Goal: Information Seeking & Learning: Learn about a topic

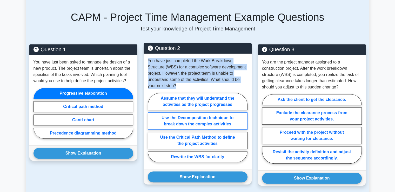
click at [178, 126] on label "Use the Decomposition technique to break down the complex activities" at bounding box center [198, 120] width 100 height 17
click at [151, 127] on input "Use the Decomposition technique to break down the complex activities" at bounding box center [149, 128] width 3 height 3
radio input "true"
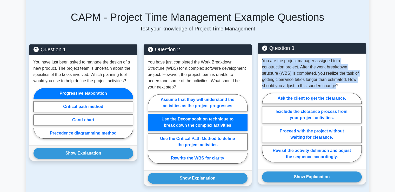
drag, startPoint x: 321, startPoint y: 85, endPoint x: 261, endPoint y: 66, distance: 62.9
click at [261, 66] on div "You are the project manager assigned to a construction project. After the work …" at bounding box center [312, 110] width 108 height 115
click at [303, 138] on label "Proceed with the project without waiting for clearance." at bounding box center [312, 133] width 100 height 17
click at [265, 131] on input "Proceed with the project without waiting for clearance." at bounding box center [263, 128] width 3 height 3
radio input "true"
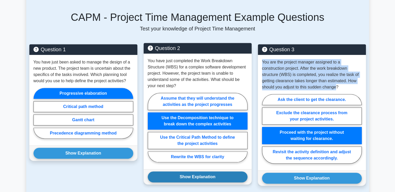
click at [210, 181] on button "Show Explanation" at bounding box center [198, 176] width 100 height 11
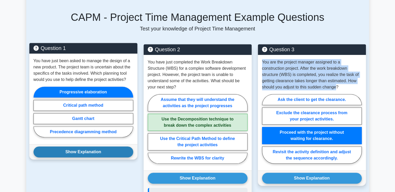
click at [109, 157] on button "Show Explanation" at bounding box center [83, 151] width 100 height 11
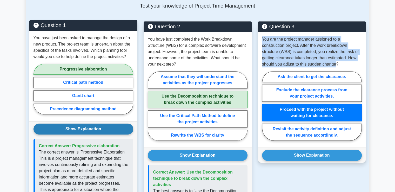
scroll to position [415, 0]
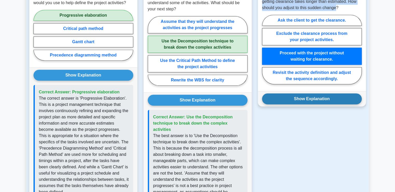
click at [302, 104] on button "Show Explanation" at bounding box center [312, 98] width 100 height 11
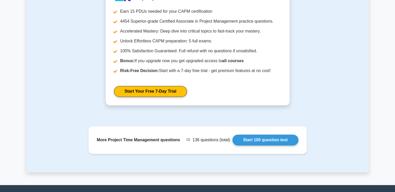
scroll to position [727, 0]
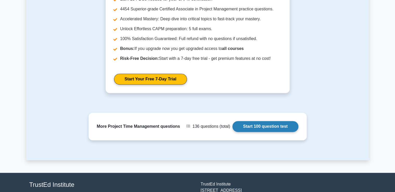
click at [262, 132] on link "Start 100 question test" at bounding box center [265, 126] width 66 height 11
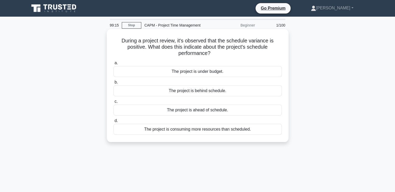
click at [191, 111] on div "The project is ahead of schedule." at bounding box center [197, 109] width 168 height 11
click at [113, 103] on input "c. The project is ahead of schedule." at bounding box center [113, 101] width 0 height 3
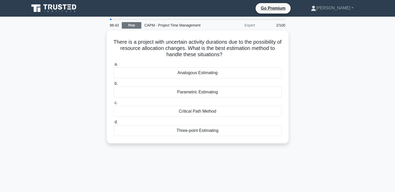
click at [125, 26] on link "Stop" at bounding box center [131, 25] width 19 height 6
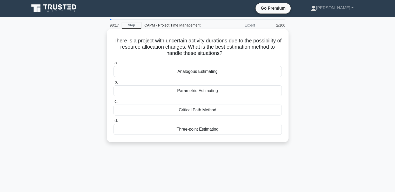
click at [225, 128] on div "Three-point Estimating" at bounding box center [197, 129] width 168 height 11
click at [113, 122] on input "d. Three-point Estimating" at bounding box center [113, 120] width 0 height 3
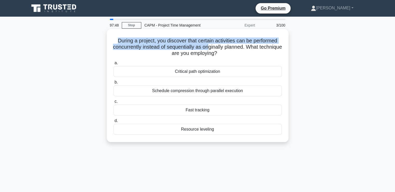
drag, startPoint x: 189, startPoint y: 44, endPoint x: 112, endPoint y: 38, distance: 76.8
click at [112, 38] on div "During a project, you discover that certain activities can be performed concurr…" at bounding box center [198, 85] width 178 height 109
drag, startPoint x: 230, startPoint y: 54, endPoint x: 114, endPoint y: 39, distance: 117.3
click at [114, 39] on h5 "During a project, you discover that certain activities can be performed concurr…" at bounding box center [197, 46] width 169 height 19
copy h5 "During a project, you discover that certain activities can be performed concurr…"
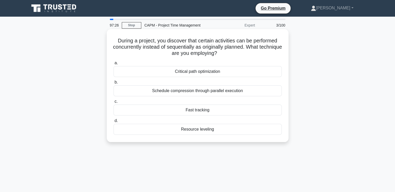
click at [176, 111] on div "Fast tracking" at bounding box center [197, 109] width 168 height 11
click at [113, 103] on input "c. Fast tracking" at bounding box center [113, 101] width 0 height 3
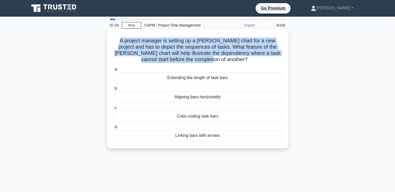
drag, startPoint x: 222, startPoint y: 60, endPoint x: 109, endPoint y: 41, distance: 114.5
click at [106, 40] on div "A project manager is setting up a Gantt chart for a new project and has to depi…" at bounding box center [197, 92] width 343 height 125
copy h5 "A project manager is setting up a Gantt chart for a new project and has to depi…"
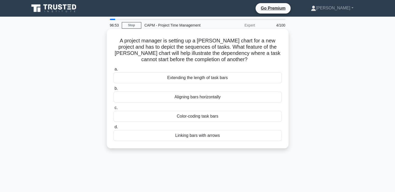
click at [170, 136] on div "Linking bars with arrows" at bounding box center [197, 135] width 168 height 11
click at [113, 128] on input "d. Linking bars with arrows" at bounding box center [113, 126] width 0 height 3
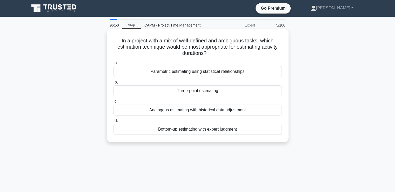
drag, startPoint x: 209, startPoint y: 53, endPoint x: 119, endPoint y: 40, distance: 91.7
click at [113, 39] on h5 "In a project with a mix of well-defined and ambiguous tasks, which estimation t…" at bounding box center [197, 46] width 169 height 19
copy h5 "In a project with a mix of well-defined and ambiguous tasks, which estimation t…"
click at [163, 90] on div "Three-point estimating" at bounding box center [197, 90] width 168 height 11
click at [113, 84] on input "b. Three-point estimating" at bounding box center [113, 81] width 0 height 3
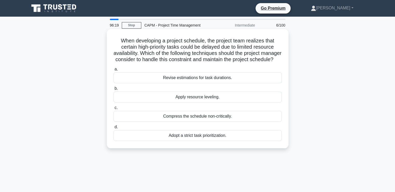
drag, startPoint x: 206, startPoint y: 68, endPoint x: 118, endPoint y: 41, distance: 91.5
click at [118, 41] on h5 "When developing a project schedule, the project team realizes that certain high…" at bounding box center [197, 49] width 169 height 25
copy h5 "When developing a project schedule, the project team realizes that certain high…"
click at [178, 121] on div "Compress the schedule non-critically." at bounding box center [197, 116] width 168 height 11
click at [113, 109] on input "c. Compress the schedule non-critically." at bounding box center [113, 107] width 0 height 3
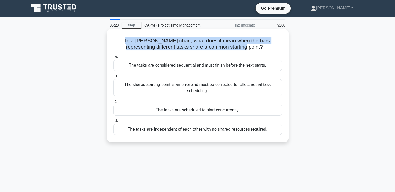
drag, startPoint x: 250, startPoint y: 47, endPoint x: 120, endPoint y: 31, distance: 130.9
click at [120, 31] on div "In a Gantt chart, what does it mean when the bars representing different tasks …" at bounding box center [198, 85] width 178 height 109
copy h5 "In a Gantt chart, what does it mean when the bars representing different tasks …"
click at [225, 112] on div "The tasks are scheduled to start concurrently." at bounding box center [197, 109] width 168 height 11
click at [113, 103] on input "c. The tasks are scheduled to start concurrently." at bounding box center [113, 101] width 0 height 3
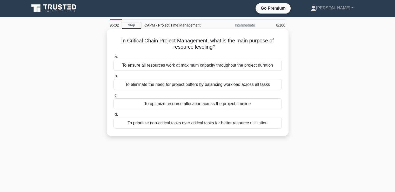
drag, startPoint x: 216, startPoint y: 48, endPoint x: 119, endPoint y: 37, distance: 97.5
click at [119, 37] on h5 "In Critical Chain Project Management, what is the main purpose of resource leve…" at bounding box center [197, 43] width 169 height 13
copy h5 "In Critical Chain Project Management, what is the main purpose of resource leve…"
drag, startPoint x: 272, startPoint y: 84, endPoint x: 114, endPoint y: 82, distance: 158.1
click at [114, 82] on div "To eliminate the need for project buffers by balancing workload across all tasks" at bounding box center [197, 84] width 168 height 11
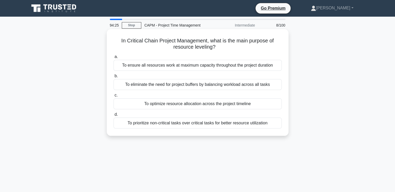
copy div "To eliminate the need for project buffers by balancing workload across all tasks"
drag, startPoint x: 274, startPoint y: 66, endPoint x: 111, endPoint y: 64, distance: 162.8
click at [111, 64] on div "a. To ensure all resources work at maximum capacity throughout the project dura…" at bounding box center [197, 61] width 174 height 17
copy div "To ensure all resources work at maximum capacity throughout the project duration"
drag, startPoint x: 253, startPoint y: 104, endPoint x: 133, endPoint y: 102, distance: 119.7
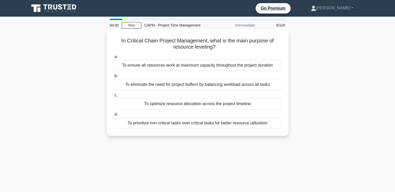
click at [131, 102] on div "To optimize resource allocation across the project timeline" at bounding box center [197, 103] width 168 height 11
copy div "To optimize resource allocation across the project timeline"
drag, startPoint x: 270, startPoint y: 123, endPoint x: 138, endPoint y: 122, distance: 132.9
click at [124, 122] on div "To prioritize non-critical tasks over critical tasks for better resource utiliz…" at bounding box center [197, 122] width 168 height 11
copy div "To prioritize non-critical tasks over critical tasks for better resource utiliz…"
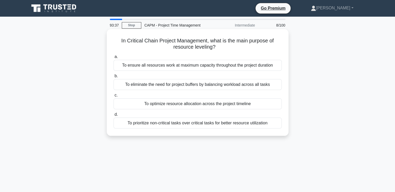
click at [117, 125] on div "To prioritize non-critical tasks over critical tasks for better resource utiliz…" at bounding box center [197, 122] width 168 height 11
click at [113, 116] on input "d. To prioritize non-critical tasks over critical tasks for better resource uti…" at bounding box center [113, 114] width 0 height 3
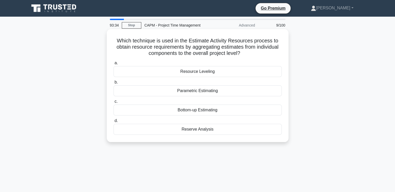
drag, startPoint x: 236, startPoint y: 54, endPoint x: 113, endPoint y: 40, distance: 124.0
click at [113, 40] on h5 "Which technique is used in the Estimate Activity Resources process to obtain re…" at bounding box center [197, 46] width 169 height 19
click at [239, 90] on div "Parametric Estimating" at bounding box center [197, 90] width 168 height 11
click at [113, 84] on input "b. Parametric Estimating" at bounding box center [113, 81] width 0 height 3
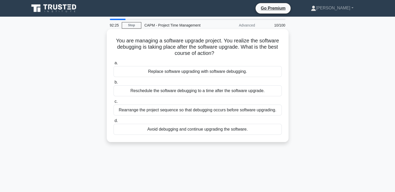
drag, startPoint x: 184, startPoint y: 49, endPoint x: 114, endPoint y: 42, distance: 69.9
click at [114, 42] on h5 "You are managing a software upgrade project. You realize the software debugging…" at bounding box center [197, 46] width 169 height 19
drag, startPoint x: 254, startPoint y: 130, endPoint x: 146, endPoint y: 132, distance: 108.5
click at [144, 133] on div "Avoid debugging and continue upgrading the software." at bounding box center [197, 129] width 168 height 11
click at [266, 129] on div "Avoid debugging and continue upgrading the software." at bounding box center [197, 129] width 168 height 11
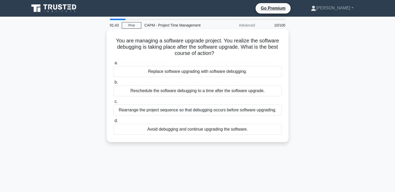
click at [113, 122] on input "d. Avoid debugging and continue upgrading the software." at bounding box center [113, 120] width 0 height 3
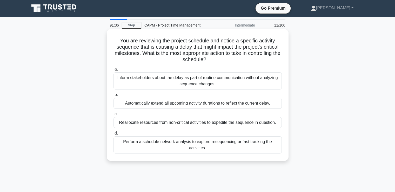
drag, startPoint x: 210, startPoint y: 60, endPoint x: 111, endPoint y: 41, distance: 101.2
click at [111, 41] on div "You are reviewing the project schedule and notice a specific activity sequence …" at bounding box center [198, 94] width 178 height 127
click at [163, 122] on div "Reallocate resources from non-critical activities to expedite the sequence in q…" at bounding box center [197, 122] width 168 height 11
click at [113, 116] on input "c. Reallocate resources from non-critical activities to expedite the sequence i…" at bounding box center [113, 113] width 0 height 3
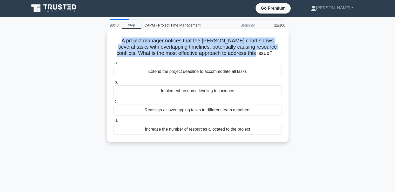
drag, startPoint x: 256, startPoint y: 54, endPoint x: 111, endPoint y: 43, distance: 145.5
click at [111, 43] on div "A project manager notices that the Gantt chart shows several tasks with overlap…" at bounding box center [198, 85] width 178 height 109
drag, startPoint x: 238, startPoint y: 93, endPoint x: 151, endPoint y: 90, distance: 87.0
click at [151, 90] on div "Implement resource leveling techniques" at bounding box center [197, 90] width 168 height 11
drag, startPoint x: 252, startPoint y: 111, endPoint x: 127, endPoint y: 111, distance: 125.1
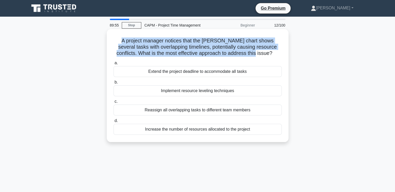
click at [127, 111] on div "Reassign all overlapping tasks to different team members" at bounding box center [197, 109] width 168 height 11
drag, startPoint x: 254, startPoint y: 130, endPoint x: 128, endPoint y: 132, distance: 125.9
click at [128, 132] on div "Increase the number of resources allocated to the project" at bounding box center [197, 129] width 168 height 11
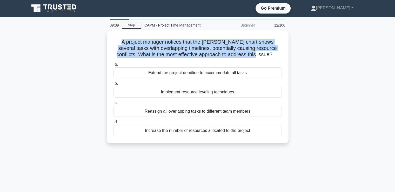
drag, startPoint x: 255, startPoint y: 56, endPoint x: 104, endPoint y: 40, distance: 152.4
click at [104, 40] on div "A project manager notices that the Gantt chart shows several tasks with overlap…" at bounding box center [197, 89] width 343 height 119
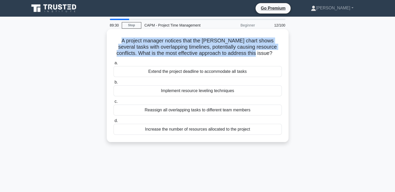
drag, startPoint x: 145, startPoint y: 111, endPoint x: 263, endPoint y: 110, distance: 118.1
click at [263, 110] on div "Reassign all overlapping tasks to different team members" at bounding box center [197, 109] width 168 height 11
click at [137, 110] on div "Reassign all overlapping tasks to different team members" at bounding box center [197, 109] width 168 height 11
click at [113, 103] on input "c. Reassign all overlapping tasks to different team members" at bounding box center [113, 101] width 0 height 3
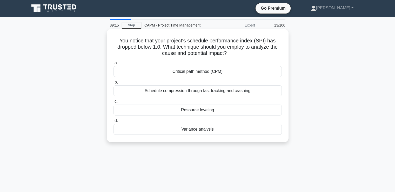
drag, startPoint x: 227, startPoint y: 54, endPoint x: 114, endPoint y: 42, distance: 113.6
click at [114, 42] on h5 "You notice that your project's schedule performance index (SPI) has dropped bel…" at bounding box center [197, 46] width 169 height 19
drag, startPoint x: 138, startPoint y: 91, endPoint x: 262, endPoint y: 92, distance: 123.8
click at [262, 92] on div "Schedule compression through fast tracking and crashing" at bounding box center [197, 90] width 168 height 11
click at [260, 91] on div "Schedule compression through fast tracking and crashing" at bounding box center [197, 90] width 168 height 11
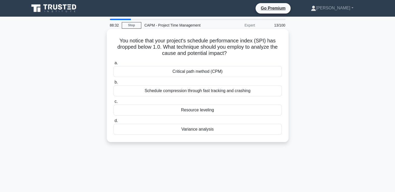
click at [113, 84] on input "b. Schedule compression through fast tracking and crashing" at bounding box center [113, 81] width 0 height 3
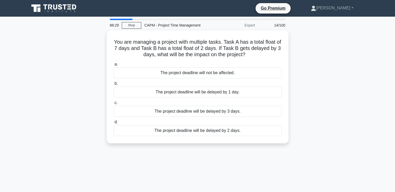
drag, startPoint x: 255, startPoint y: 53, endPoint x: 99, endPoint y: 42, distance: 156.9
click at [99, 42] on div "You are managing a project with multiple tasks. Task A has a total float of 7 d…" at bounding box center [197, 89] width 343 height 119
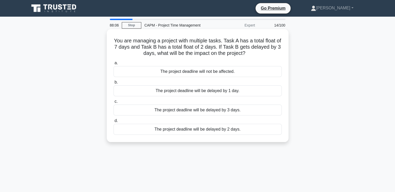
click at [240, 71] on div "The project deadline will not be affected." at bounding box center [197, 71] width 168 height 11
click at [113, 65] on input "a. The project deadline will not be affected." at bounding box center [113, 62] width 0 height 3
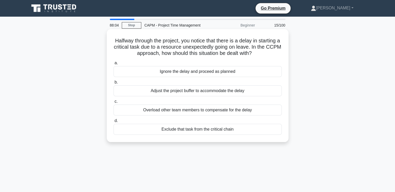
drag, startPoint x: 264, startPoint y: 54, endPoint x: 112, endPoint y: 41, distance: 152.2
click at [112, 41] on div "Halfway through the project, you notice that there is a delay in starting a cri…" at bounding box center [198, 85] width 178 height 109
drag, startPoint x: 248, startPoint y: 92, endPoint x: 137, endPoint y: 93, distance: 110.8
click at [137, 93] on div "Adjust the project buffer to accommodate the delay" at bounding box center [197, 90] width 168 height 11
drag, startPoint x: 255, startPoint y: 111, endPoint x: 136, endPoint y: 110, distance: 119.4
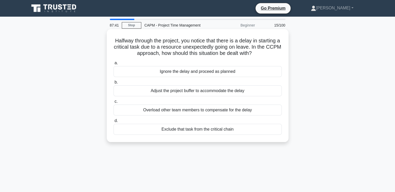
click at [136, 110] on div "Overload other team members to compensate for the delay" at bounding box center [197, 109] width 168 height 11
drag, startPoint x: 236, startPoint y: 130, endPoint x: 147, endPoint y: 133, distance: 89.6
click at [147, 133] on div "Exclude that task from the critical chain" at bounding box center [197, 129] width 168 height 11
drag, startPoint x: 250, startPoint y: 73, endPoint x: 149, endPoint y: 73, distance: 101.2
click at [149, 73] on div "Ignore the delay and proceed as planned" at bounding box center [197, 71] width 168 height 11
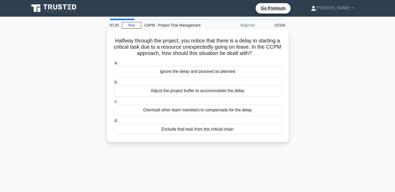
drag, startPoint x: 250, startPoint y: 92, endPoint x: 128, endPoint y: 94, distance: 122.6
click at [128, 94] on div "Adjust the project buffer to accommodate the delay" at bounding box center [197, 90] width 168 height 11
click at [259, 92] on div "Adjust the project buffer to accommodate the delay" at bounding box center [197, 90] width 168 height 11
click at [113, 84] on input "b. Adjust the project buffer to accommodate the delay" at bounding box center [113, 81] width 0 height 3
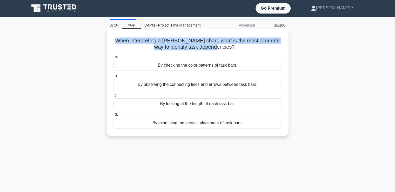
drag, startPoint x: 227, startPoint y: 49, endPoint x: 107, endPoint y: 36, distance: 120.4
click at [107, 36] on div "When interpreting a Gantt chart, what is the most accurate way to identify task…" at bounding box center [198, 82] width 182 height 106
drag, startPoint x: 249, startPoint y: 124, endPoint x: 133, endPoint y: 125, distance: 116.6
click at [133, 125] on div "By examining the vertical placement of task bars." at bounding box center [197, 122] width 168 height 11
click at [140, 122] on div "By examining the vertical placement of task bars." at bounding box center [197, 122] width 168 height 11
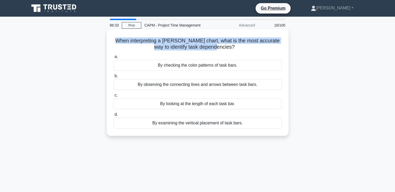
click at [113, 116] on input "d. By examining the vertical placement of task bars." at bounding box center [113, 114] width 0 height 3
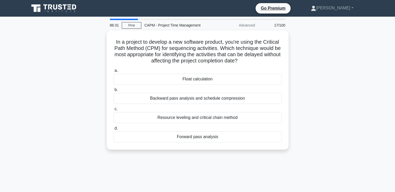
drag, startPoint x: 250, startPoint y: 60, endPoint x: 106, endPoint y: 42, distance: 145.5
click at [106, 42] on div "In a project to develop a new software product, you're using the Critical Path …" at bounding box center [197, 92] width 343 height 125
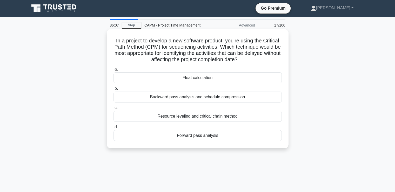
click at [216, 79] on div "Float calculation" at bounding box center [197, 77] width 168 height 11
click at [113, 71] on input "a. Float calculation" at bounding box center [113, 68] width 0 height 3
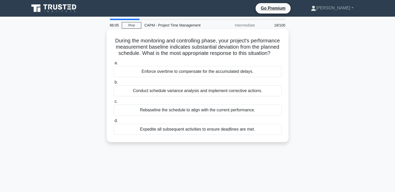
drag, startPoint x: 218, startPoint y: 63, endPoint x: 114, endPoint y: 42, distance: 105.4
click at [114, 42] on div "During the monitoring and controlling phase, your project's performance measure…" at bounding box center [198, 85] width 178 height 109
drag, startPoint x: 137, startPoint y: 79, endPoint x: 264, endPoint y: 73, distance: 127.9
click at [264, 73] on div "Enforce overtime to compensate for the accumulated delays." at bounding box center [197, 71] width 168 height 11
drag, startPoint x: 262, startPoint y: 96, endPoint x: 107, endPoint y: 100, distance: 155.0
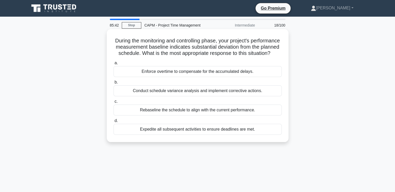
click at [107, 100] on div "During the monitoring and controlling phase, your project's performance measure…" at bounding box center [198, 85] width 182 height 113
drag, startPoint x: 263, startPoint y: 117, endPoint x: 128, endPoint y: 117, distance: 135.0
click at [128, 115] on div "Rebaseline the schedule to align with the current performance." at bounding box center [197, 109] width 168 height 11
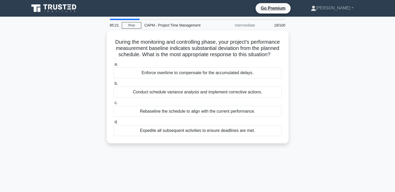
drag, startPoint x: 258, startPoint y: 135, endPoint x: 98, endPoint y: 140, distance: 160.5
click at [98, 140] on div "During the monitoring and controlling phase, your project's performance measure…" at bounding box center [197, 89] width 343 height 119
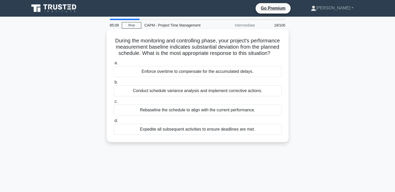
drag, startPoint x: 137, startPoint y: 79, endPoint x: 277, endPoint y: 75, distance: 140.2
click at [277, 75] on div "Enforce overtime to compensate for the accumulated delays." at bounding box center [197, 71] width 168 height 11
drag, startPoint x: 265, startPoint y: 99, endPoint x: 128, endPoint y: 100, distance: 136.5
click at [128, 96] on div "Conduct schedule variance analysis and implement corrective actions." at bounding box center [197, 90] width 168 height 11
click at [150, 134] on div "Expedite all subsequent activities to ensure deadlines are met." at bounding box center [197, 129] width 168 height 11
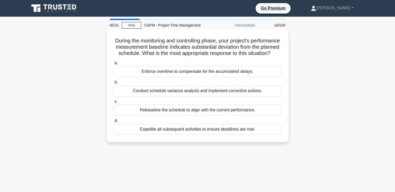
click at [113, 122] on input "d. Expedite all subsequent activities to ensure deadlines are met." at bounding box center [113, 120] width 0 height 3
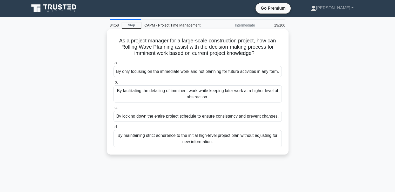
drag, startPoint x: 229, startPoint y: 52, endPoint x: 107, endPoint y: 38, distance: 122.8
click at [107, 38] on div "As a project manager for a large-scale construction project, how can Rolling Wa…" at bounding box center [198, 91] width 182 height 125
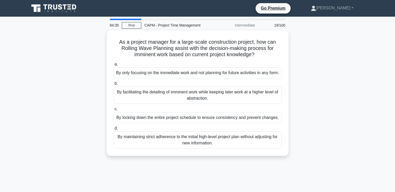
drag, startPoint x: 189, startPoint y: 146, endPoint x: 87, endPoint y: 139, distance: 102.3
click at [87, 139] on div "As a project manager for a large-scale construction project, how can Rolling Wa…" at bounding box center [197, 95] width 343 height 131
drag, startPoint x: 277, startPoint y: 123, endPoint x: 106, endPoint y: 127, distance: 171.6
click at [106, 127] on div "As a project manager for a large-scale construction project, how can Rolling Wa…" at bounding box center [197, 95] width 343 height 131
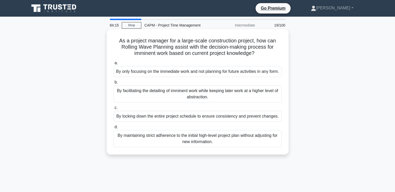
drag, startPoint x: 220, startPoint y: 104, endPoint x: 109, endPoint y: 93, distance: 111.8
click at [109, 93] on div "As a project manager for a large-scale construction project, how can Rolling Wa…" at bounding box center [198, 91] width 178 height 121
drag, startPoint x: 213, startPoint y: 79, endPoint x: 115, endPoint y: 69, distance: 98.2
click at [115, 69] on div "By only focusing on the immediate work and not planning for future activities i…" at bounding box center [197, 71] width 168 height 11
click at [160, 102] on div "By facilitating the detailing of imminent work while keeping later work at a hi…" at bounding box center [197, 93] width 168 height 17
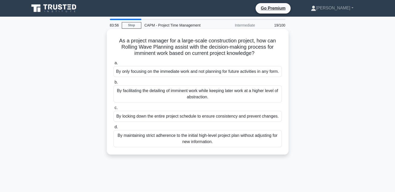
click at [113, 84] on input "b. By facilitating the detailing of imminent work while keeping later work at a…" at bounding box center [113, 81] width 0 height 3
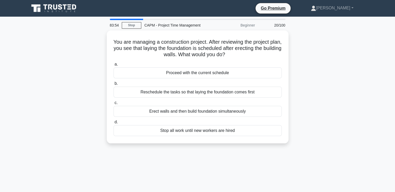
drag, startPoint x: 237, startPoint y: 55, endPoint x: 106, endPoint y: 42, distance: 131.4
click at [106, 42] on div "You are managing a construction project. After reviewing the project plan, you …" at bounding box center [197, 89] width 343 height 119
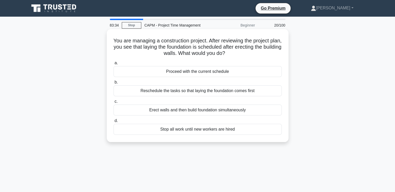
drag, startPoint x: 137, startPoint y: 91, endPoint x: 271, endPoint y: 88, distance: 133.7
click at [271, 88] on div "Reschedule the tasks so that laying the foundation comes first" at bounding box center [197, 90] width 168 height 11
drag, startPoint x: 144, startPoint y: 111, endPoint x: 259, endPoint y: 108, distance: 114.3
click at [259, 108] on div "Erect walls and then build foundation simultaneously" at bounding box center [197, 109] width 168 height 11
click at [260, 93] on div "Reschedule the tasks so that laying the foundation comes first" at bounding box center [197, 90] width 168 height 11
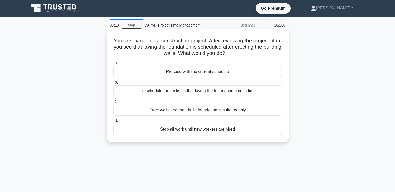
click at [113, 84] on input "b. Reschedule the tasks so that laying the foundation comes first" at bounding box center [113, 81] width 0 height 3
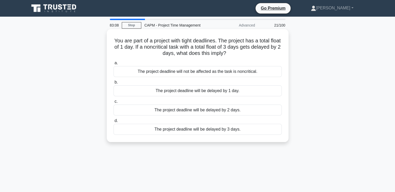
drag, startPoint x: 249, startPoint y: 56, endPoint x: 115, endPoint y: 40, distance: 134.7
click at [115, 40] on h5 "You are part of a project with tight deadlines. The project has a total float o…" at bounding box center [197, 46] width 169 height 19
click at [136, 74] on div "The project deadline will not be affected as the task is noncritical." at bounding box center [197, 71] width 168 height 11
click at [113, 65] on input "a. The project deadline will not be affected as the task is noncritical." at bounding box center [113, 62] width 0 height 3
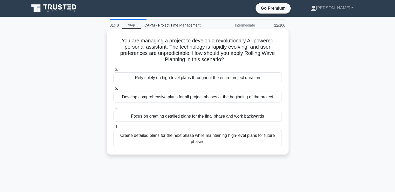
drag, startPoint x: 227, startPoint y: 61, endPoint x: 117, endPoint y: 40, distance: 111.6
click at [117, 40] on h5 "You are managing a project to develop a revolutionary AI-powered personal assis…" at bounding box center [197, 49] width 169 height 25
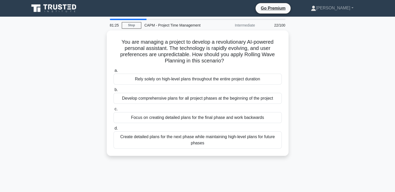
drag, startPoint x: 119, startPoint y: 98, endPoint x: 291, endPoint y: 95, distance: 171.4
click at [291, 95] on div "You are managing a project to develop a revolutionary AI-powered personal assis…" at bounding box center [197, 95] width 343 height 131
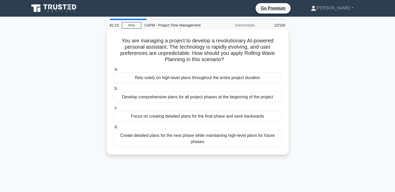
drag, startPoint x: 128, startPoint y: 116, endPoint x: 268, endPoint y: 116, distance: 139.9
click at [268, 116] on div "Focus on creating detailed plans for the final phase and work backwards" at bounding box center [197, 116] width 168 height 11
drag, startPoint x: 206, startPoint y: 144, endPoint x: 121, endPoint y: 135, distance: 85.7
click at [120, 134] on div "Create detailed plans for the next phase while maintaining high-level plans for…" at bounding box center [197, 138] width 168 height 17
click at [234, 119] on div "Focus on creating detailed plans for the final phase and work backwards" at bounding box center [197, 116] width 168 height 11
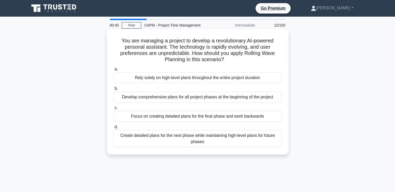
click at [113, 109] on input "c. Focus on creating detailed plans for the final phase and work backwards" at bounding box center [113, 107] width 0 height 3
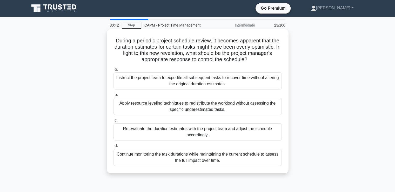
drag, startPoint x: 254, startPoint y: 59, endPoint x: 112, endPoint y: 39, distance: 143.5
click at [112, 39] on div "During a periodic project schedule review, it becomes apparent that the duratio…" at bounding box center [198, 101] width 178 height 140
drag, startPoint x: 234, startPoint y: 85, endPoint x: 116, endPoint y: 73, distance: 118.7
click at [116, 73] on div "Instruct the project team to expedite all subsequent tasks to recover time with…" at bounding box center [197, 80] width 168 height 17
drag, startPoint x: 213, startPoint y: 108, endPoint x: 117, endPoint y: 102, distance: 95.7
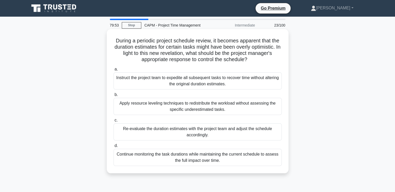
click at [115, 101] on div "Apply resource leveling techniques to redistribute the workload without assessi…" at bounding box center [197, 106] width 168 height 17
drag, startPoint x: 236, startPoint y: 85, endPoint x: 131, endPoint y: 77, distance: 106.0
click at [111, 70] on div "a. Instruct the project team to expedite all subsequent tasks to recover time w…" at bounding box center [197, 77] width 174 height 23
click at [131, 78] on div "Instruct the project team to expedite all subsequent tasks to recover time with…" at bounding box center [197, 80] width 168 height 17
click at [113, 71] on input "a. Instruct the project team to expedite all subsequent tasks to recover time w…" at bounding box center [113, 68] width 0 height 3
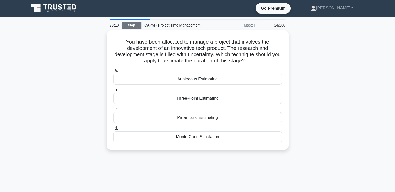
click at [133, 26] on link "Stop" at bounding box center [131, 25] width 19 height 6
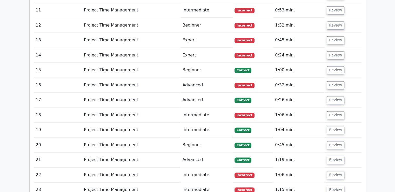
scroll to position [753, 0]
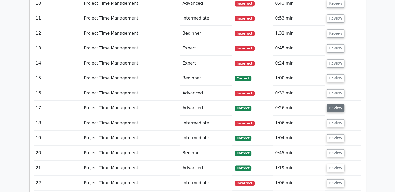
click at [337, 104] on button "Review" at bounding box center [336, 108] width 18 height 8
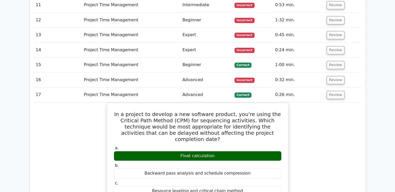
scroll to position [779, 0]
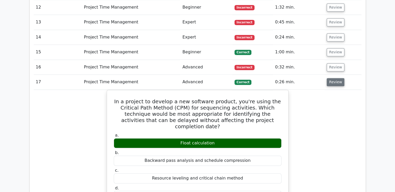
click at [330, 78] on button "Review" at bounding box center [336, 82] width 18 height 8
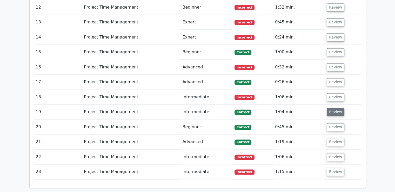
click at [333, 108] on button "Review" at bounding box center [336, 112] width 18 height 8
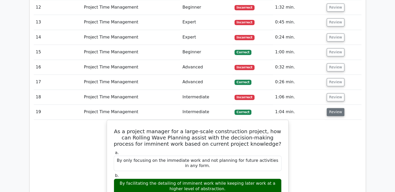
click at [333, 108] on button "Review" at bounding box center [336, 112] width 18 height 8
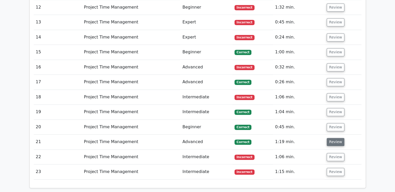
click at [334, 138] on button "Review" at bounding box center [336, 142] width 18 height 8
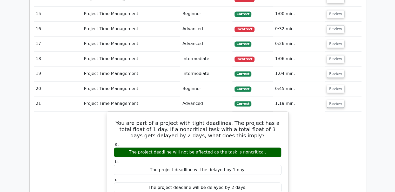
scroll to position [831, 0]
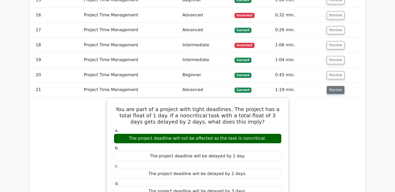
click at [327, 86] on button "Review" at bounding box center [336, 90] width 18 height 8
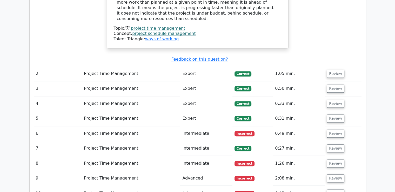
scroll to position [571, 0]
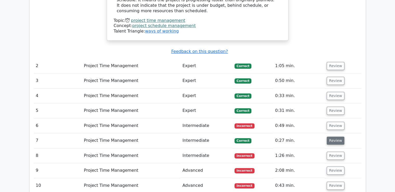
click at [329, 136] on button "Review" at bounding box center [336, 140] width 18 height 8
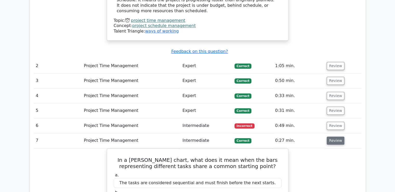
click at [329, 136] on button "Review" at bounding box center [336, 140] width 18 height 8
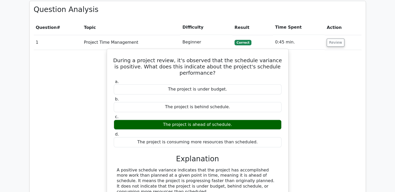
scroll to position [415, 0]
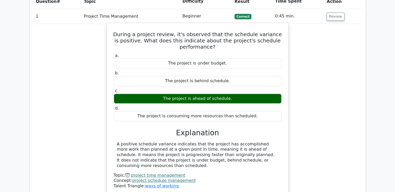
drag, startPoint x: 266, startPoint y: 134, endPoint x: 116, endPoint y: 117, distance: 151.2
click at [116, 141] on div "A positive schedule variance indicates that the project has accomplished more w…" at bounding box center [198, 154] width 168 height 27
copy div "A positive schedule variance indicates that the project has accomplished more w…"
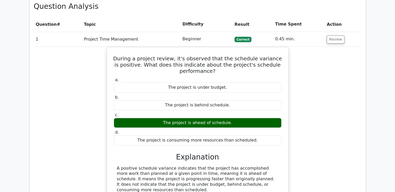
scroll to position [337, 0]
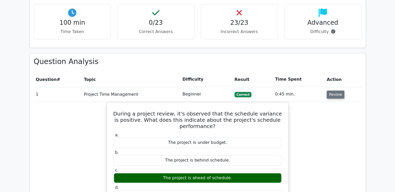
click at [333, 90] on button "Review" at bounding box center [336, 94] width 18 height 8
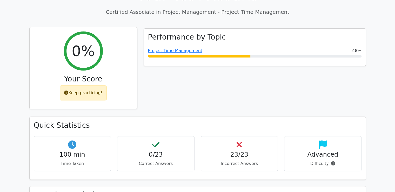
scroll to position [156, 0]
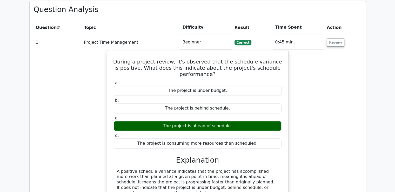
scroll to position [389, 0]
click at [333, 38] on button "Review" at bounding box center [336, 42] width 18 height 8
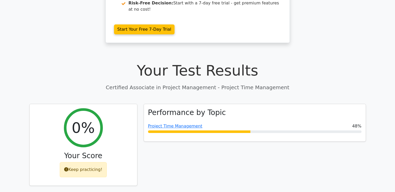
scroll to position [130, 0]
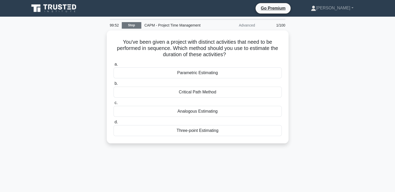
click at [128, 25] on link "Stop" at bounding box center [131, 25] width 19 height 6
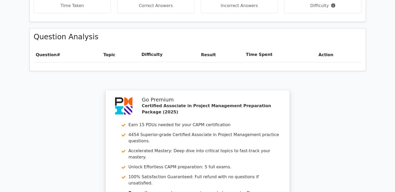
scroll to position [465, 0]
